Goal: Task Accomplishment & Management: Complete application form

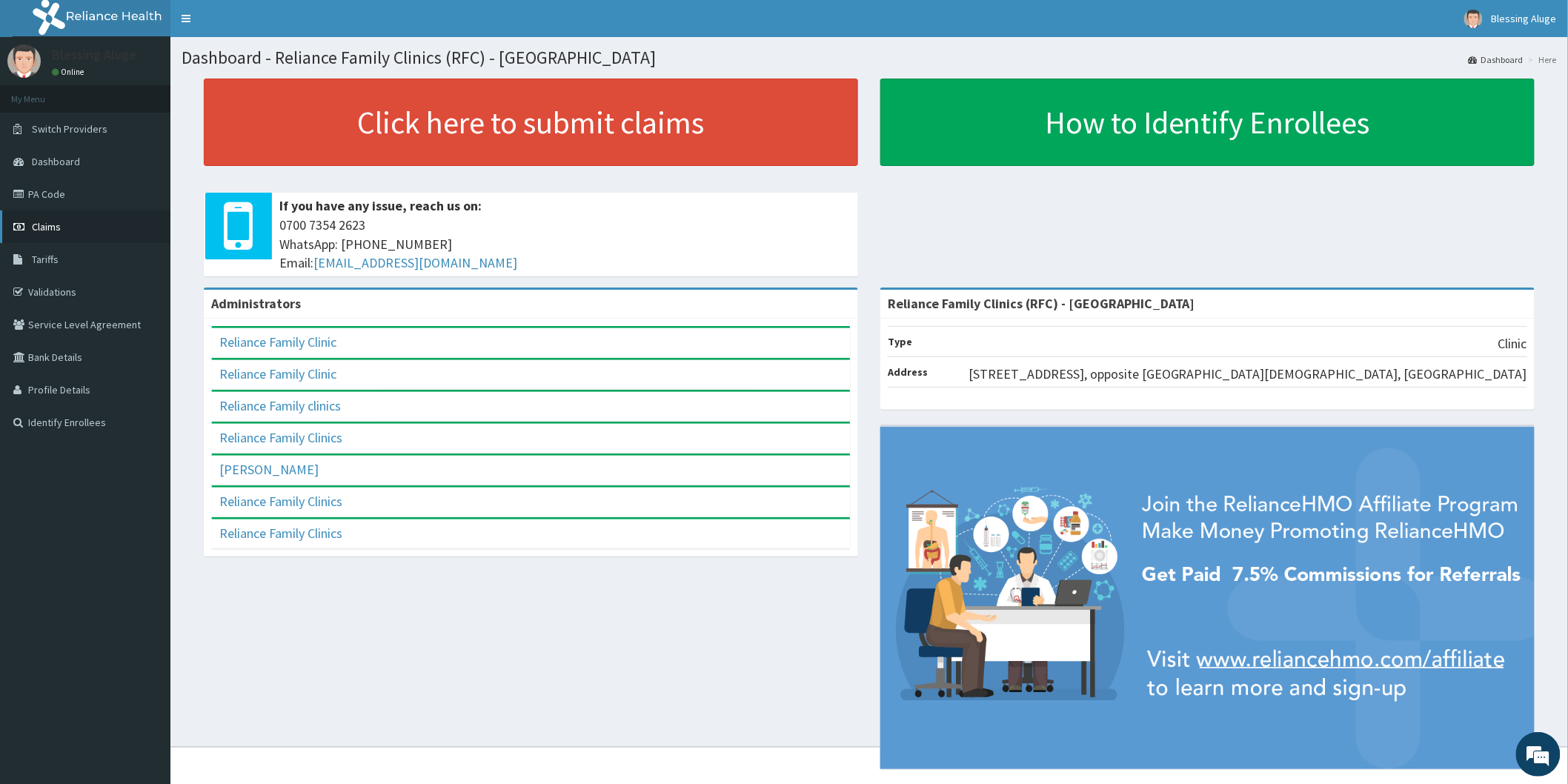
click at [63, 222] on link "Claims" at bounding box center [85, 226] width 170 height 32
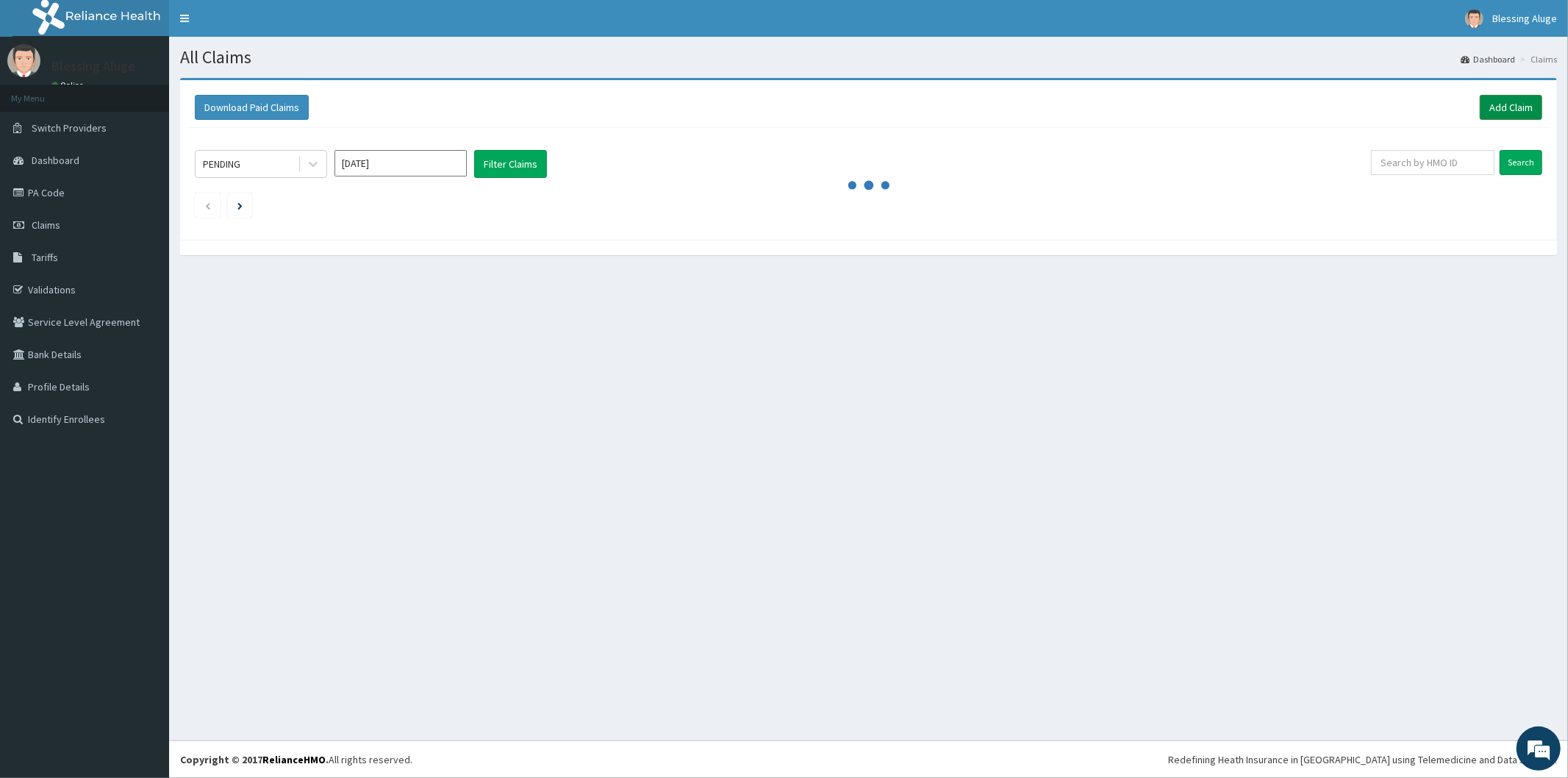
click at [1501, 106] on link "Add Claim" at bounding box center [1511, 108] width 62 height 25
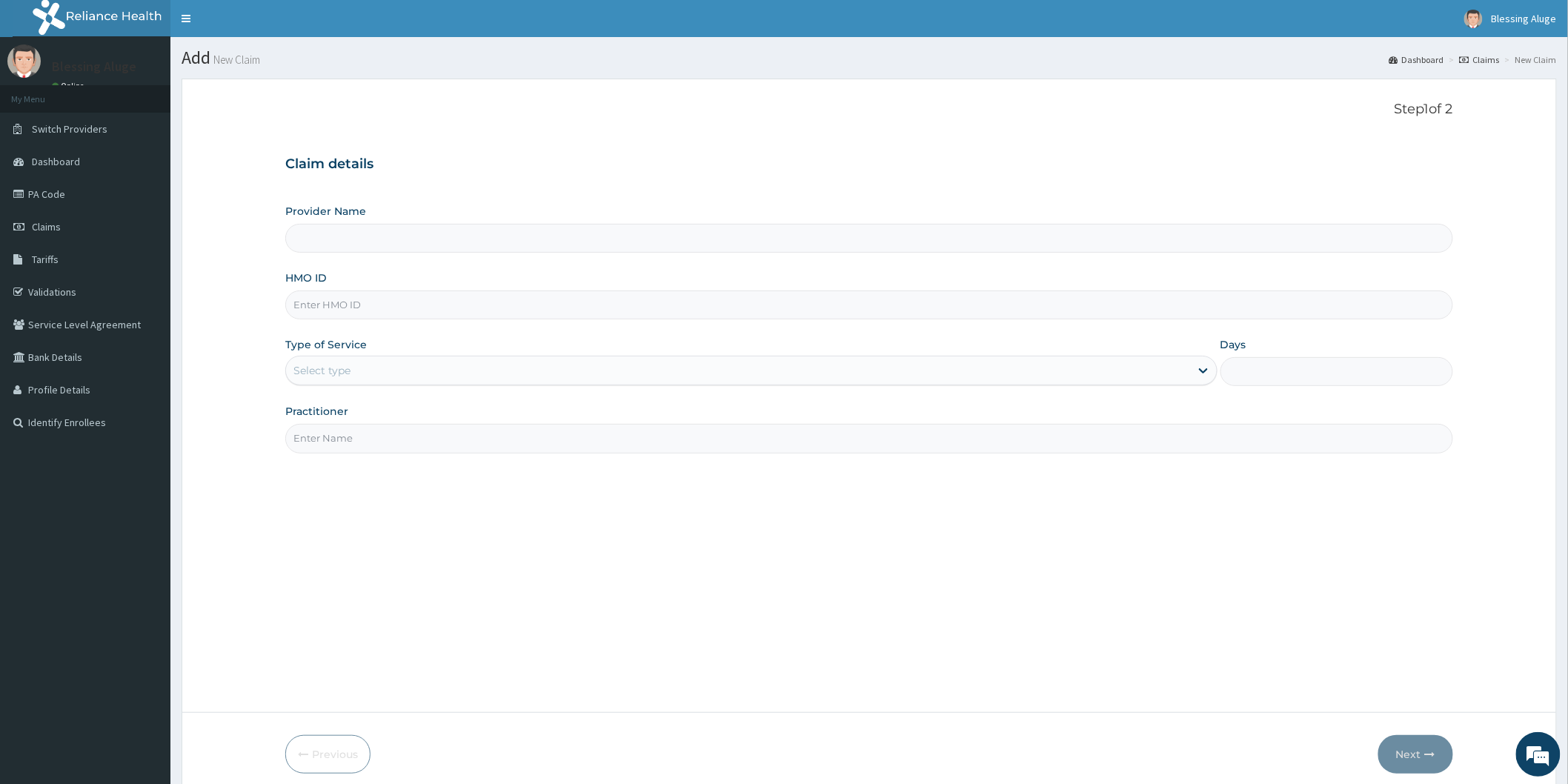
type input "Reliance Family Clinics (RFC) - [GEOGRAPHIC_DATA]"
click at [656, 309] on input "HMO ID" at bounding box center [869, 305] width 1168 height 29
paste input "RET/22649/A"
type input "RET/22649/A"
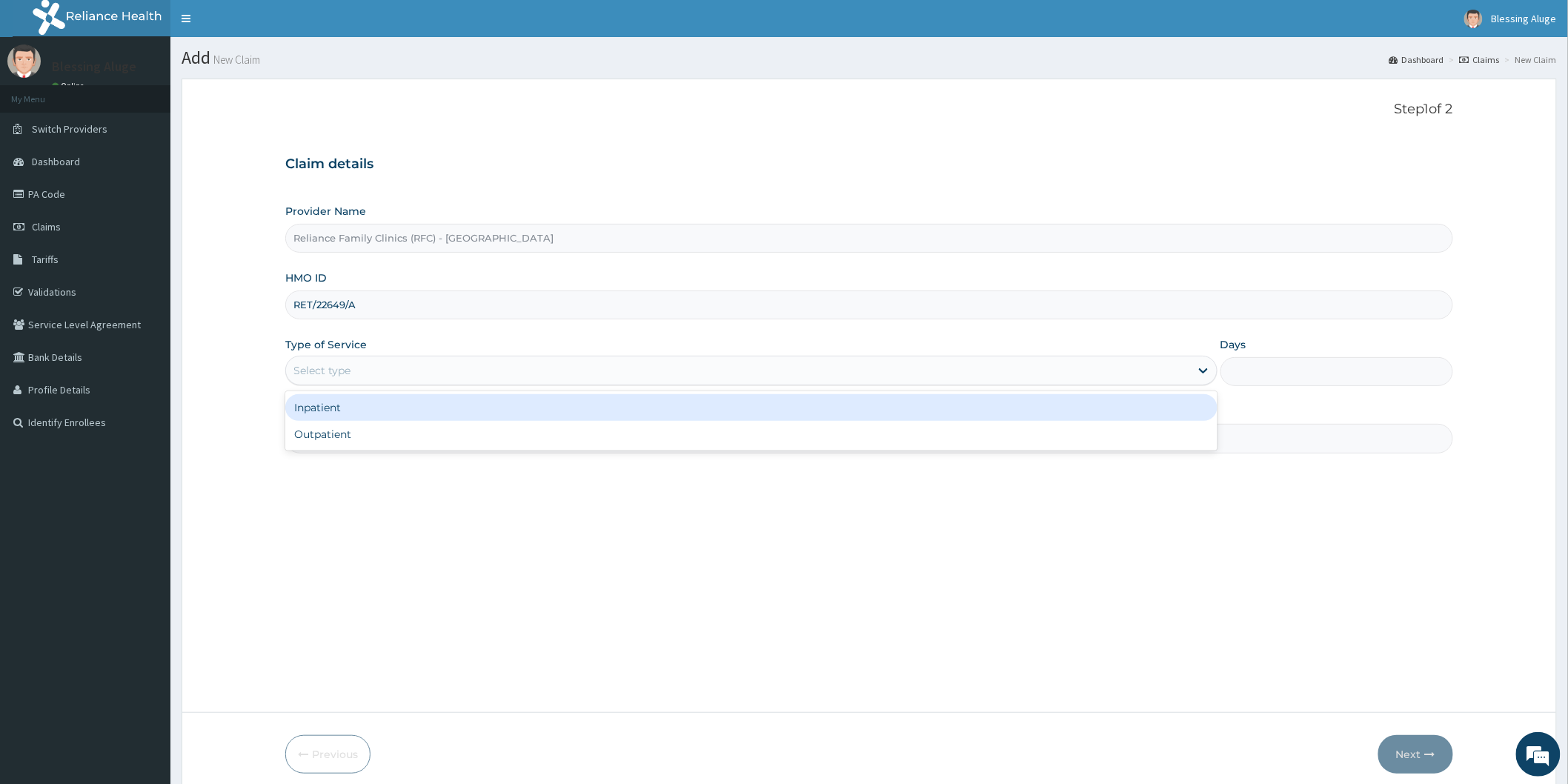
click at [531, 374] on div "Select type" at bounding box center [737, 370] width 904 height 23
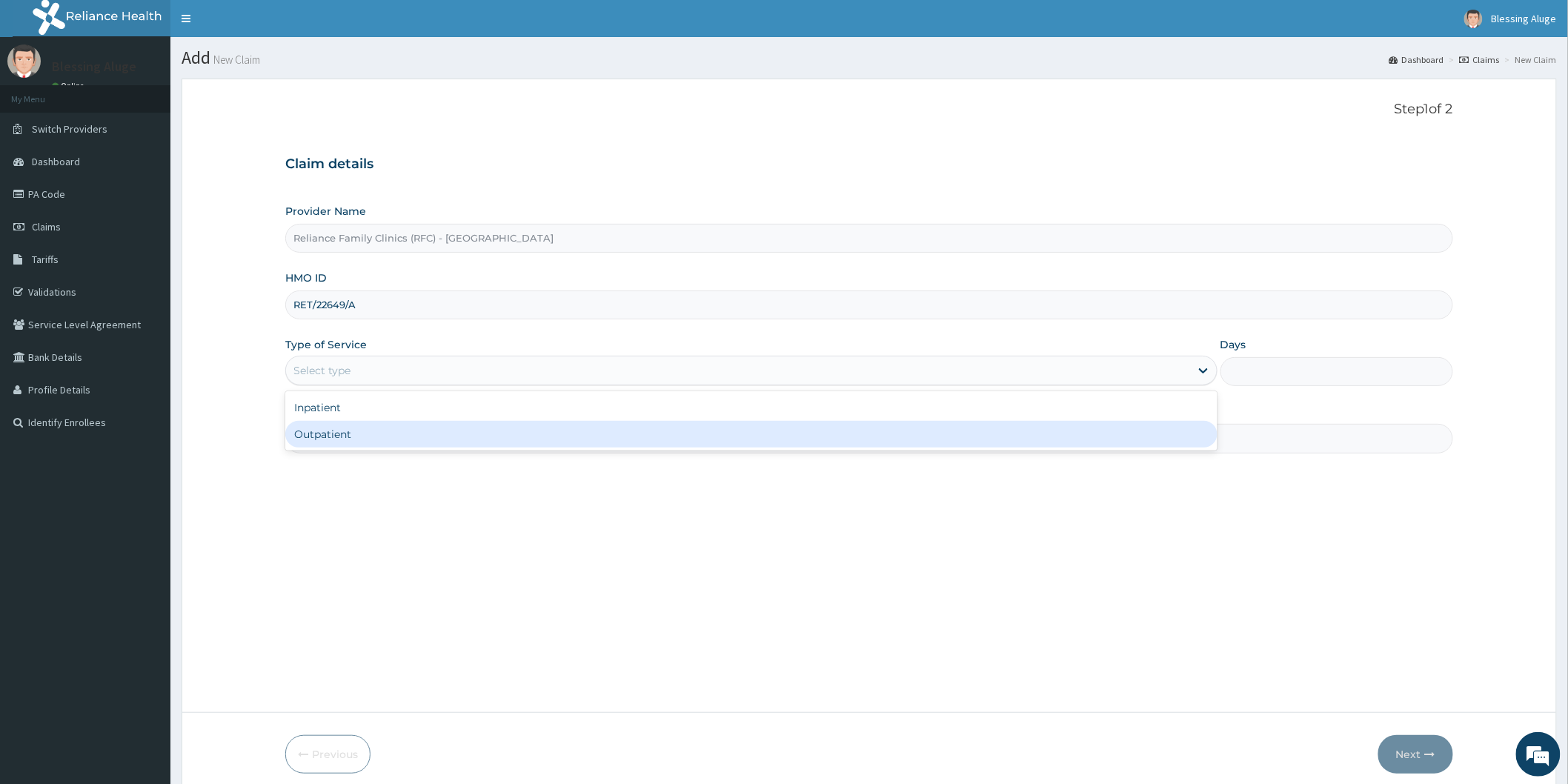
click at [516, 435] on div "Outpatient" at bounding box center [751, 434] width 932 height 26
type input "1"
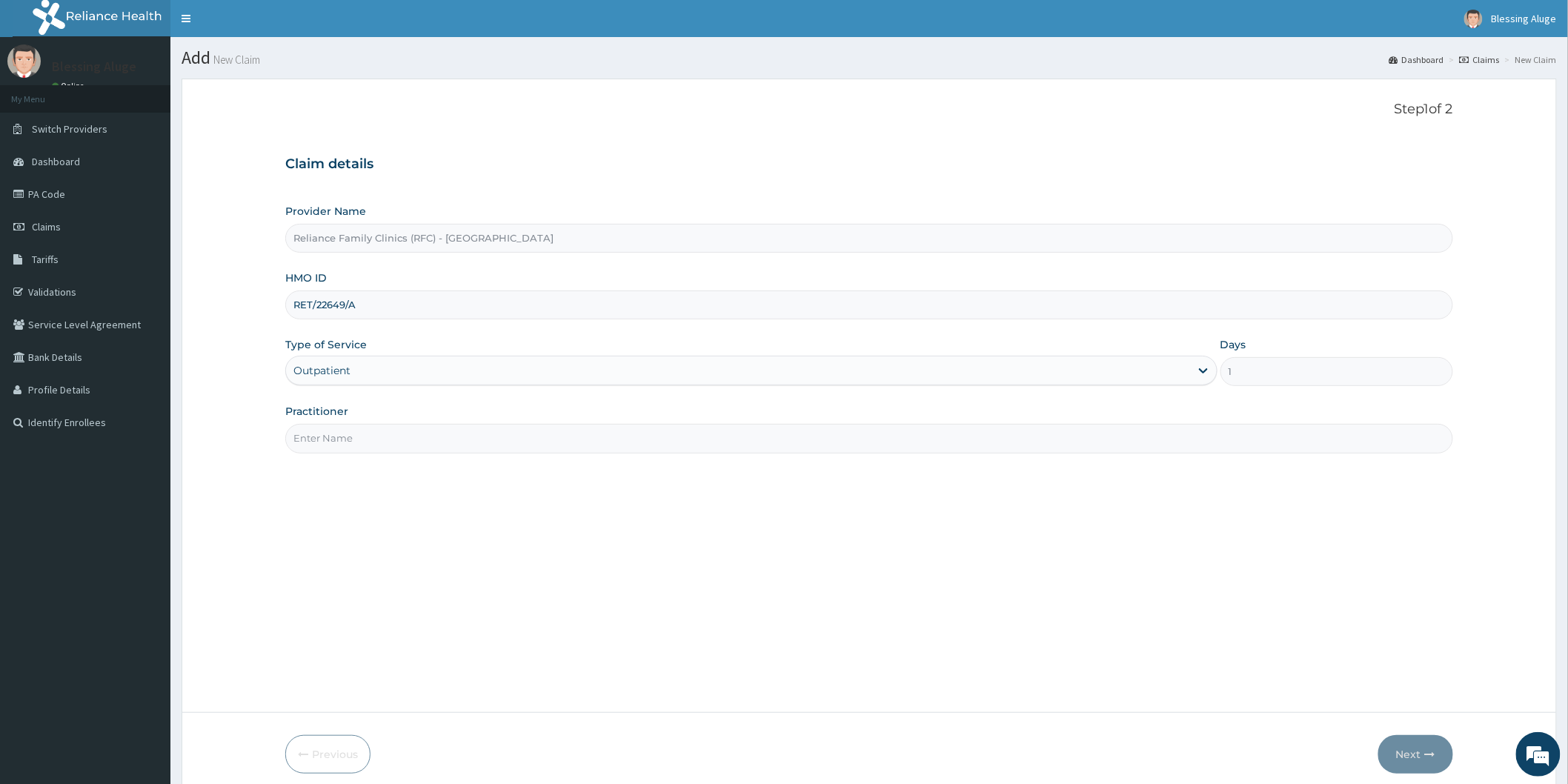
click at [717, 446] on input "Practitioner" at bounding box center [869, 438] width 1168 height 29
type input "Dr Locum"
click at [1418, 754] on button "Next" at bounding box center [1416, 754] width 74 height 38
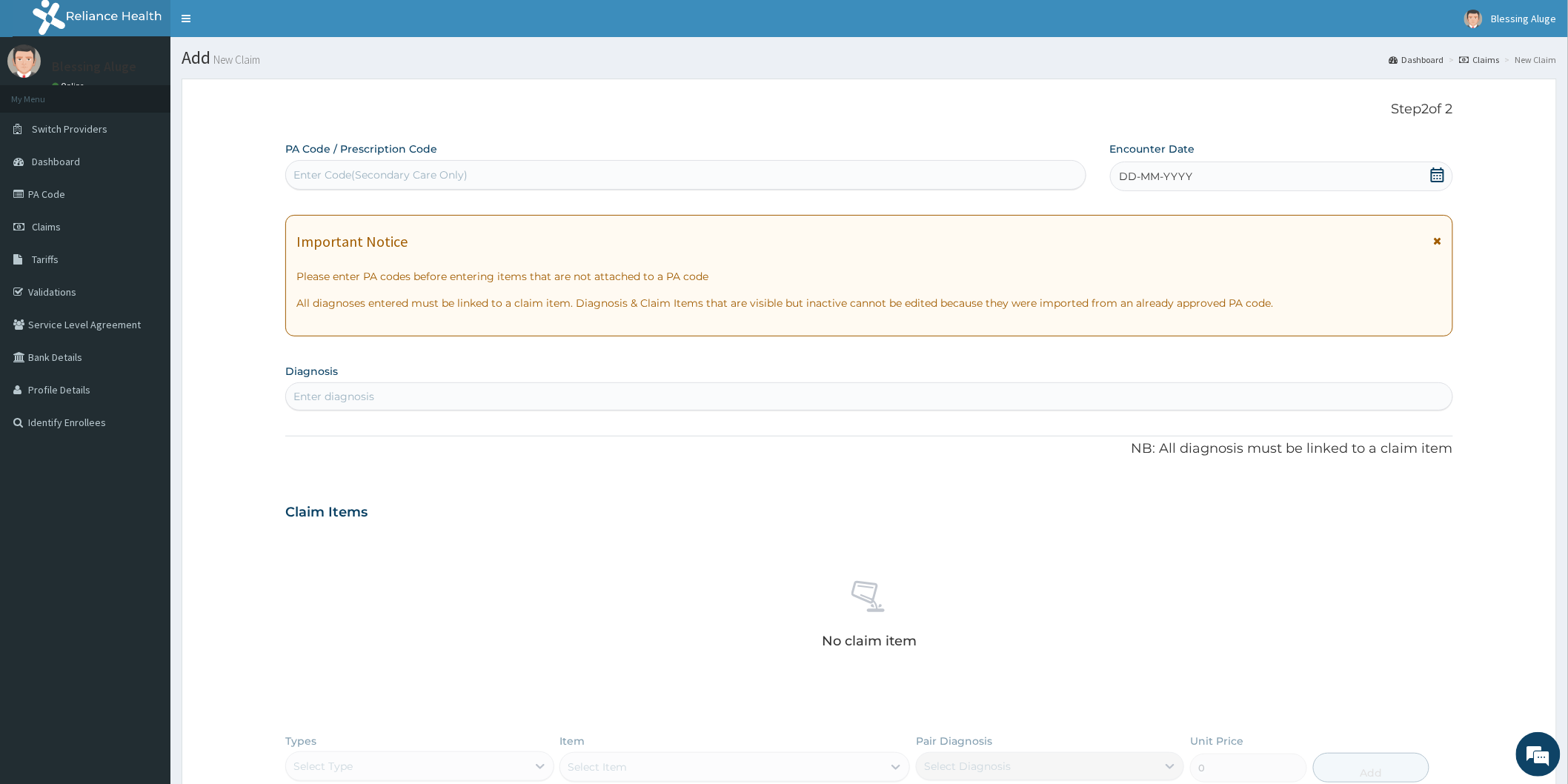
click at [1440, 178] on icon at bounding box center [1438, 174] width 14 height 15
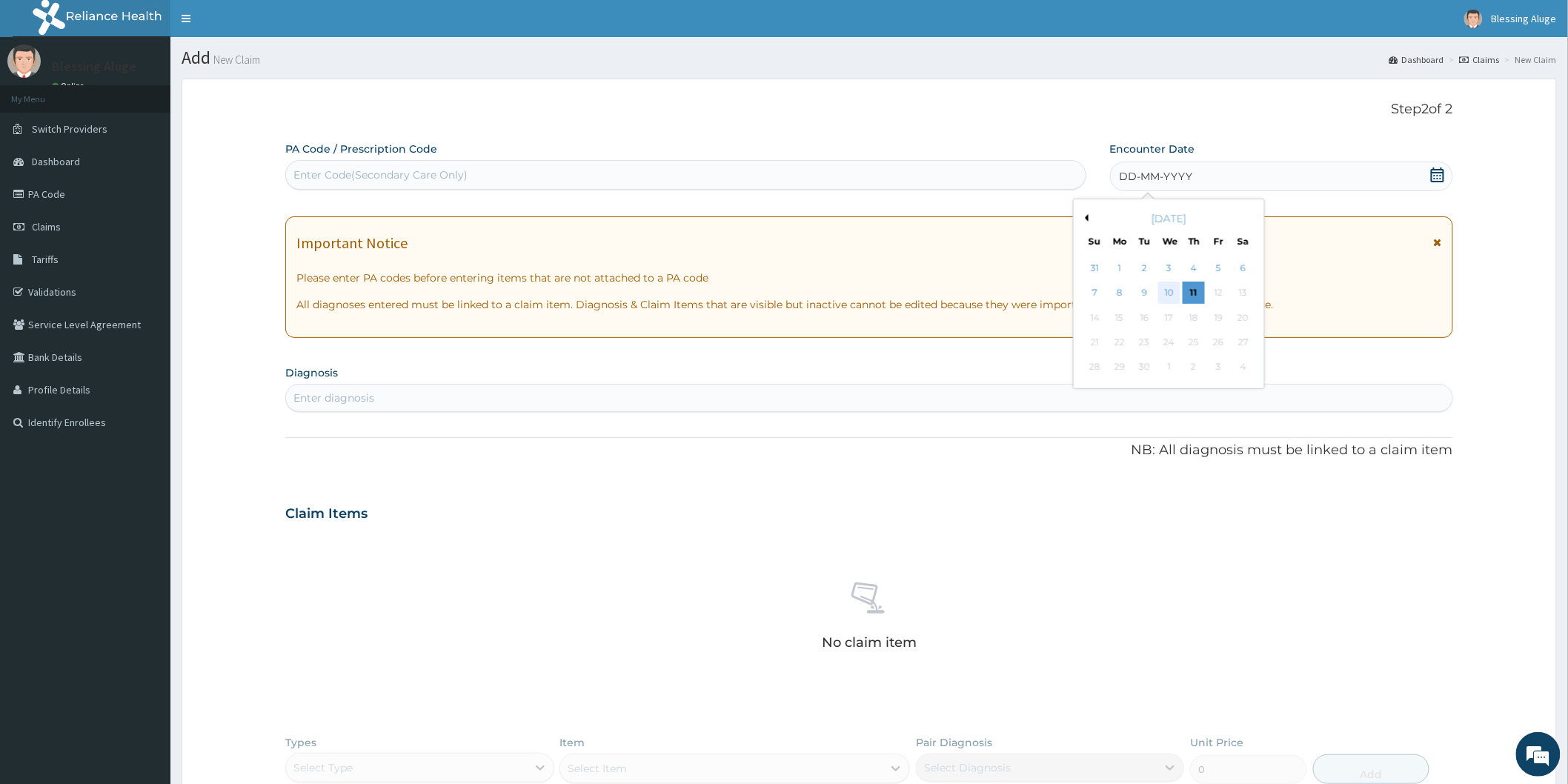
click at [1173, 291] on div "10" at bounding box center [1168, 293] width 23 height 23
